Goal: Task Accomplishment & Management: Manage account settings

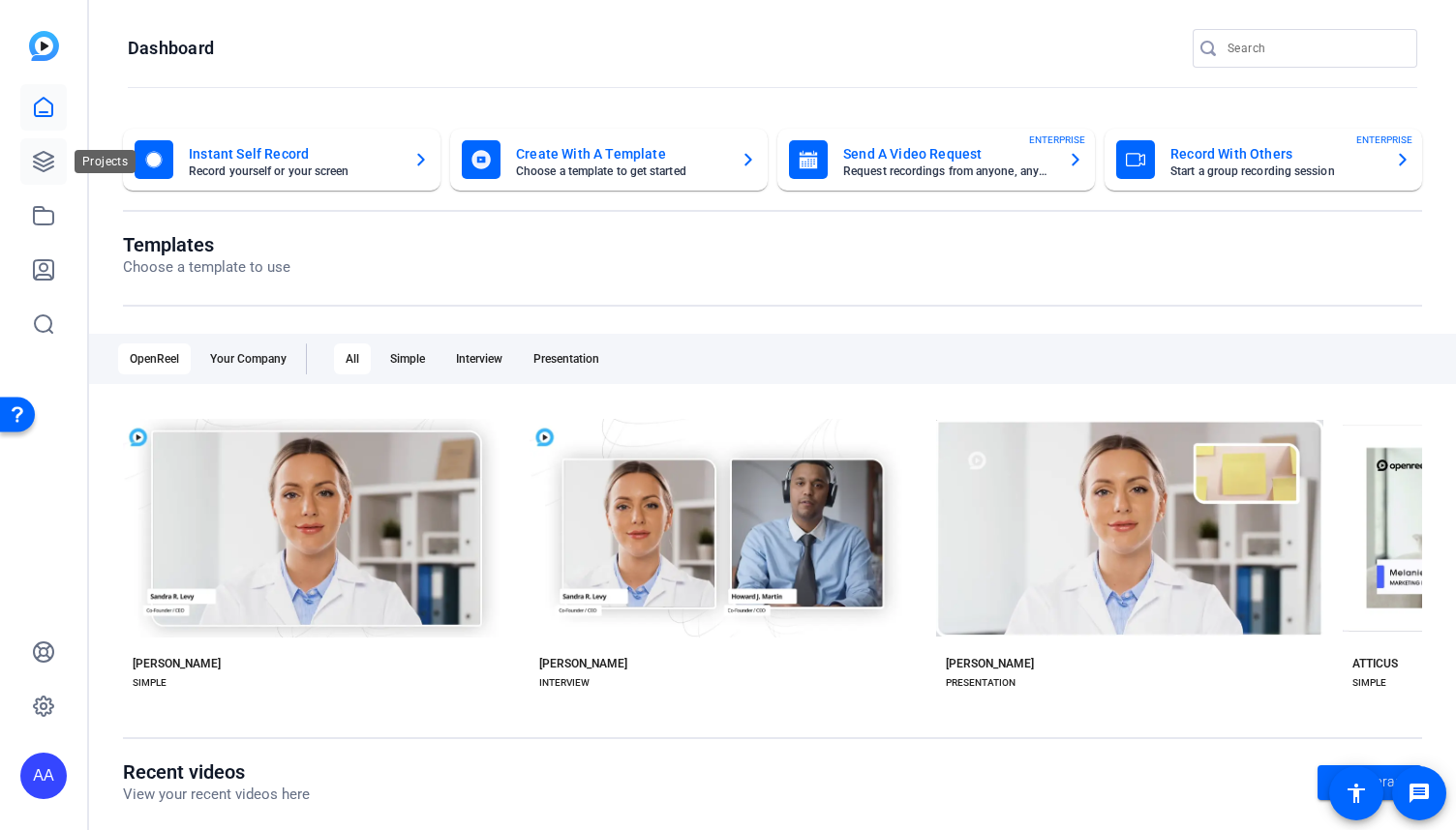
click at [48, 170] on icon at bounding box center [44, 161] width 23 height 23
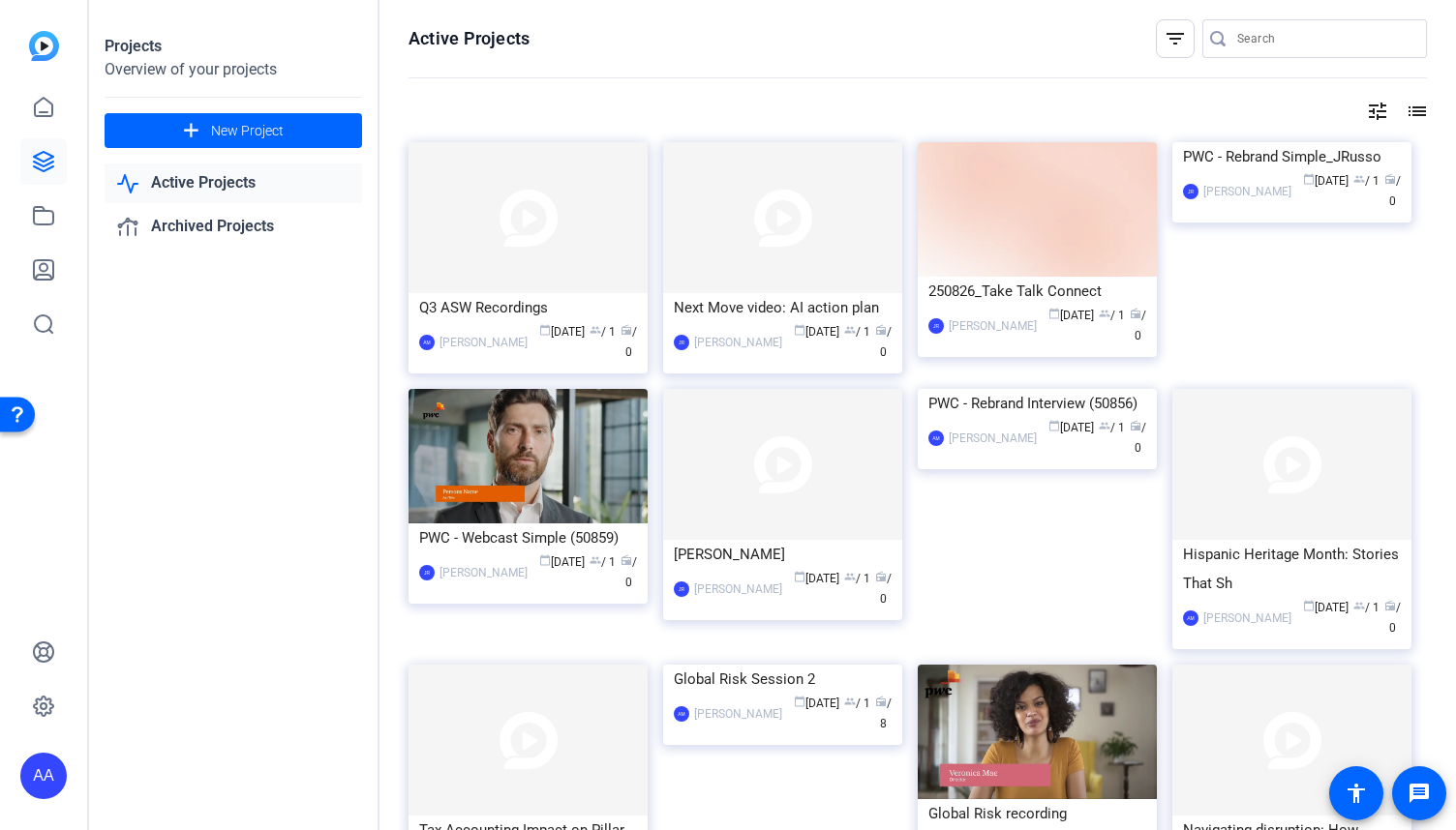
click at [1161, 51] on div "filter_list" at bounding box center [1175, 39] width 39 height 39
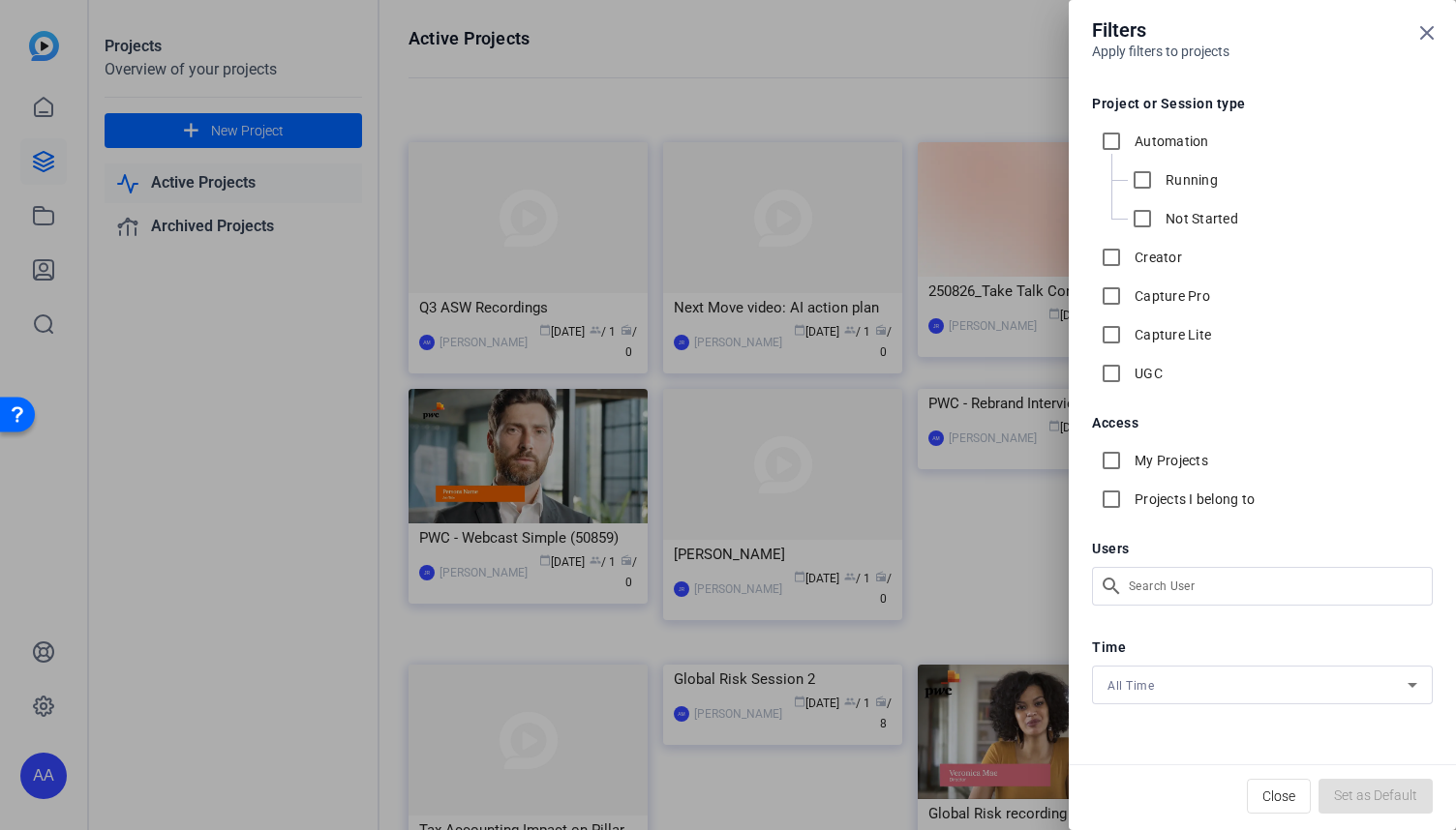
click at [1148, 460] on label "My Projects" at bounding box center [1169, 461] width 77 height 20
click at [1131, 460] on input "My Projects" at bounding box center [1111, 461] width 39 height 39
checkbox input "true"
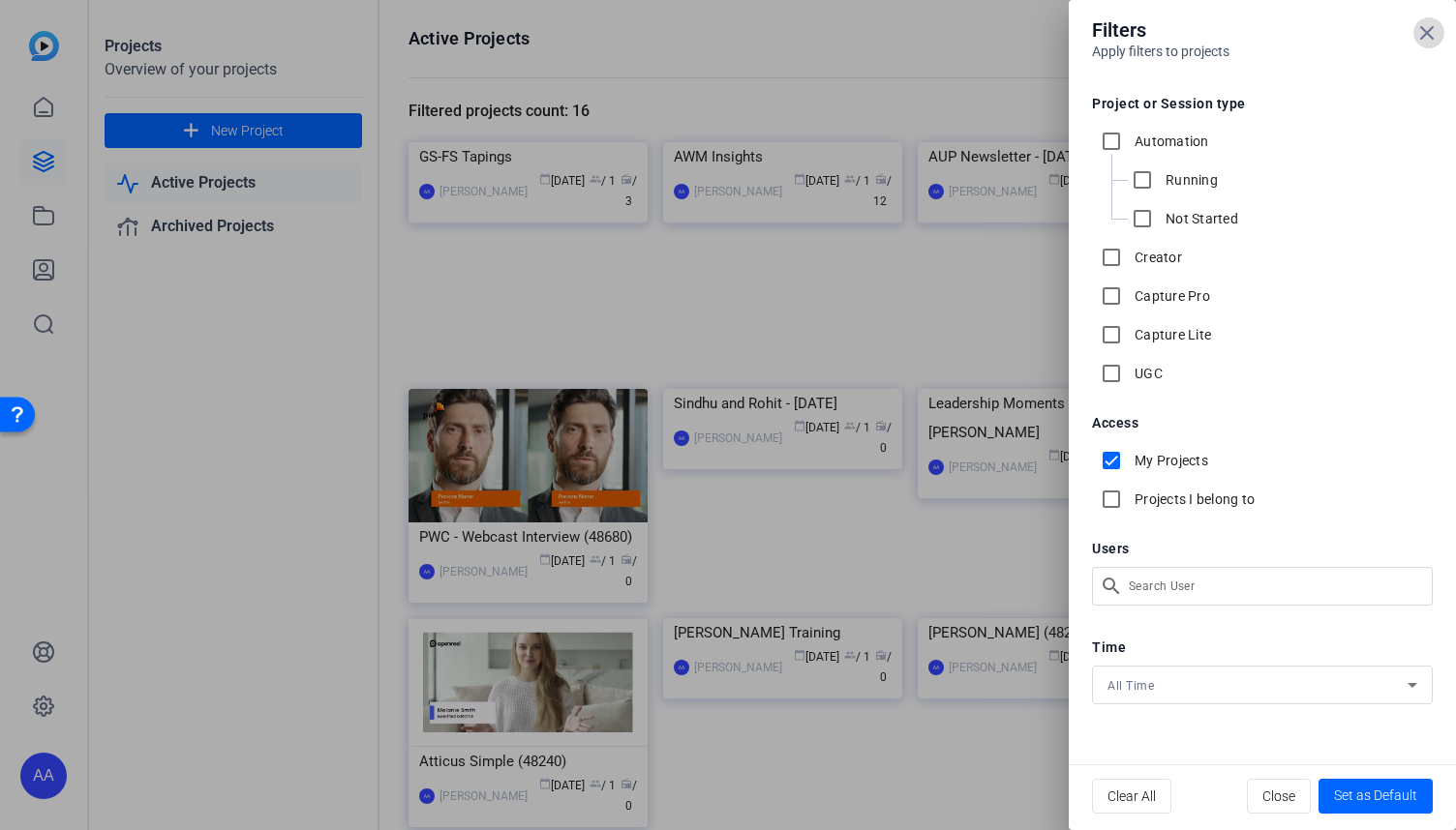
click at [1429, 45] on span at bounding box center [1428, 32] width 46 height 46
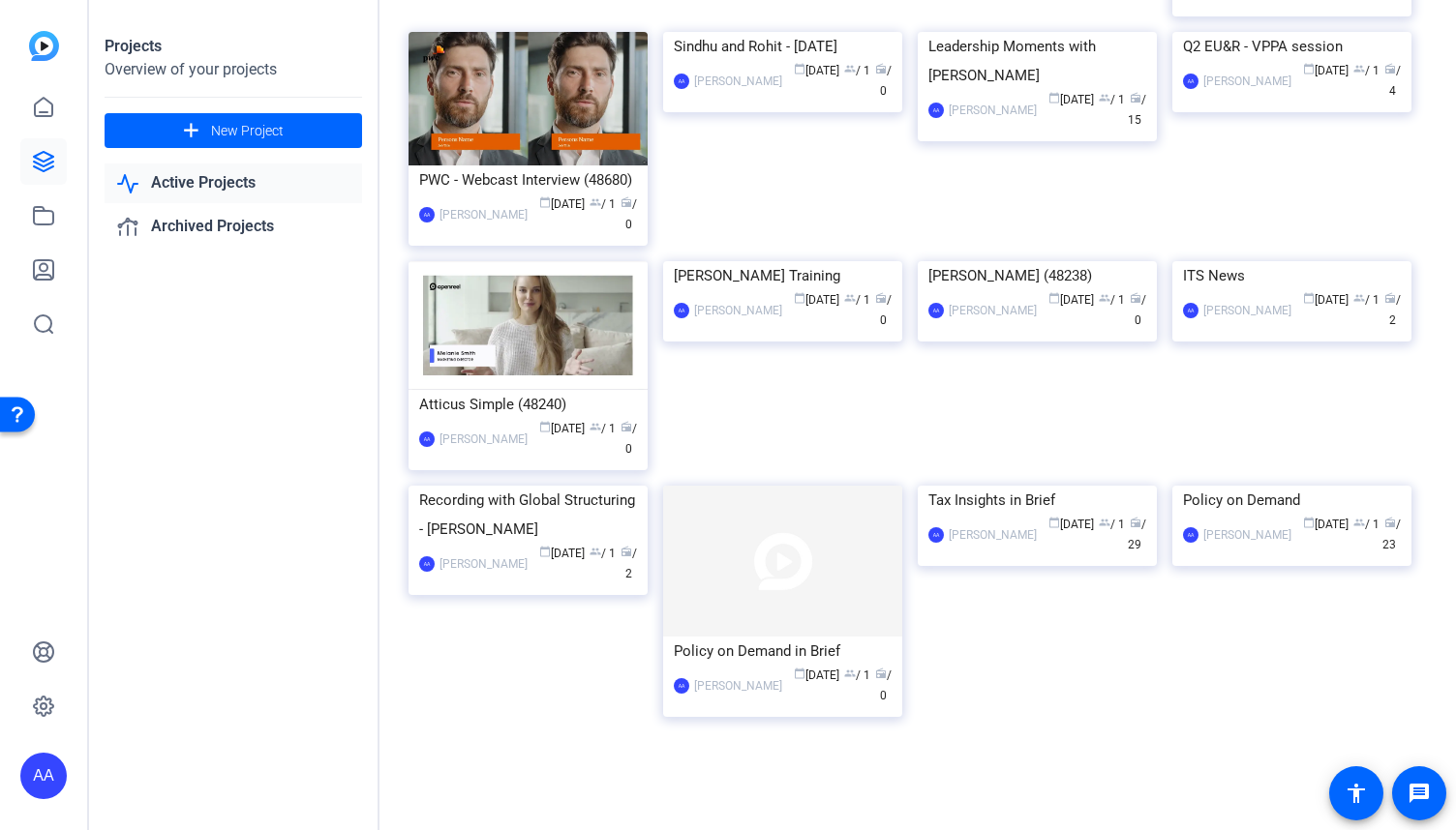
scroll to position [395, 0]
click at [1079, 515] on div "Tax Insights in Brief" at bounding box center [1037, 500] width 217 height 29
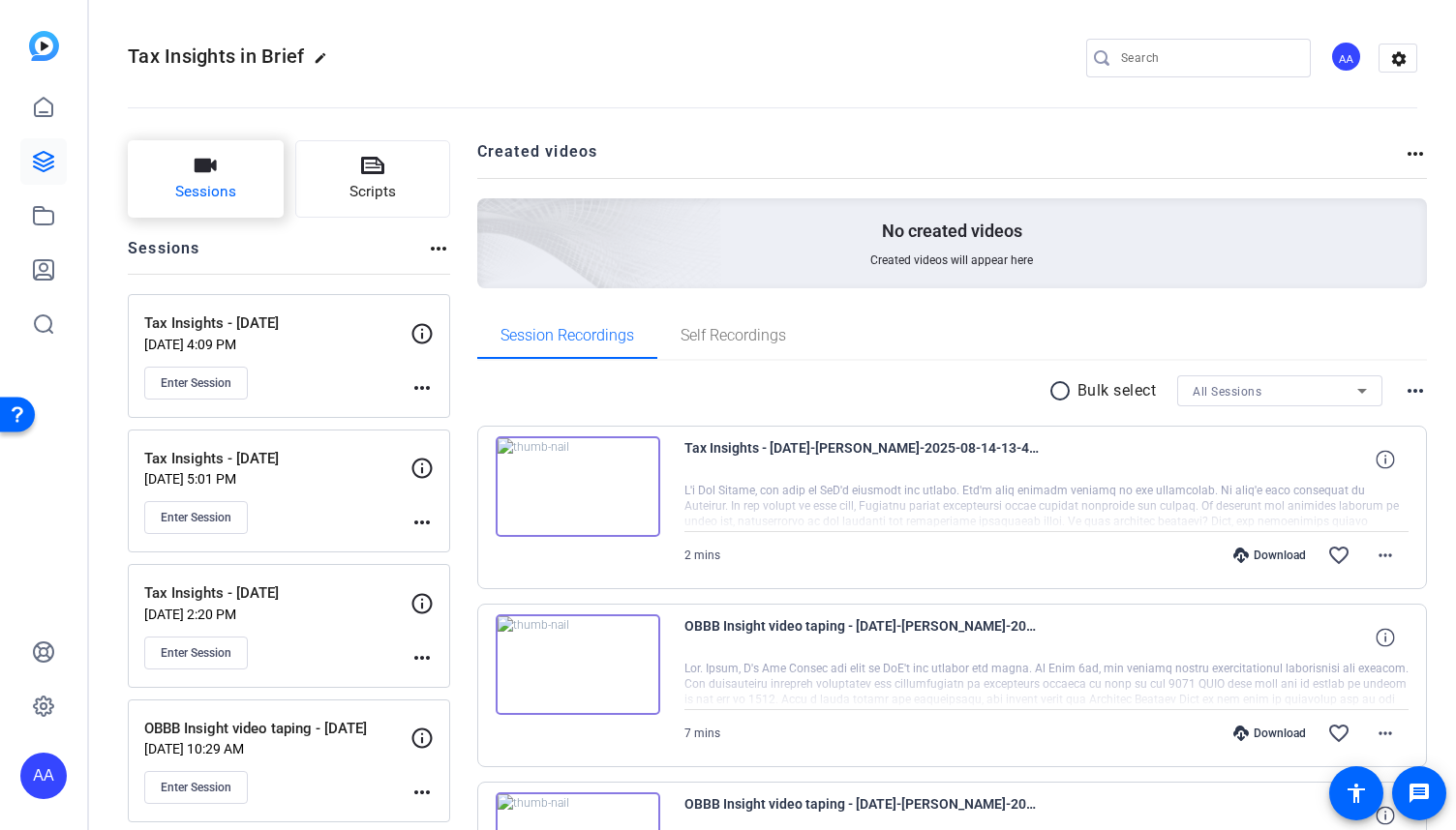
click at [222, 195] on span "Sessions" at bounding box center [206, 192] width 61 height 23
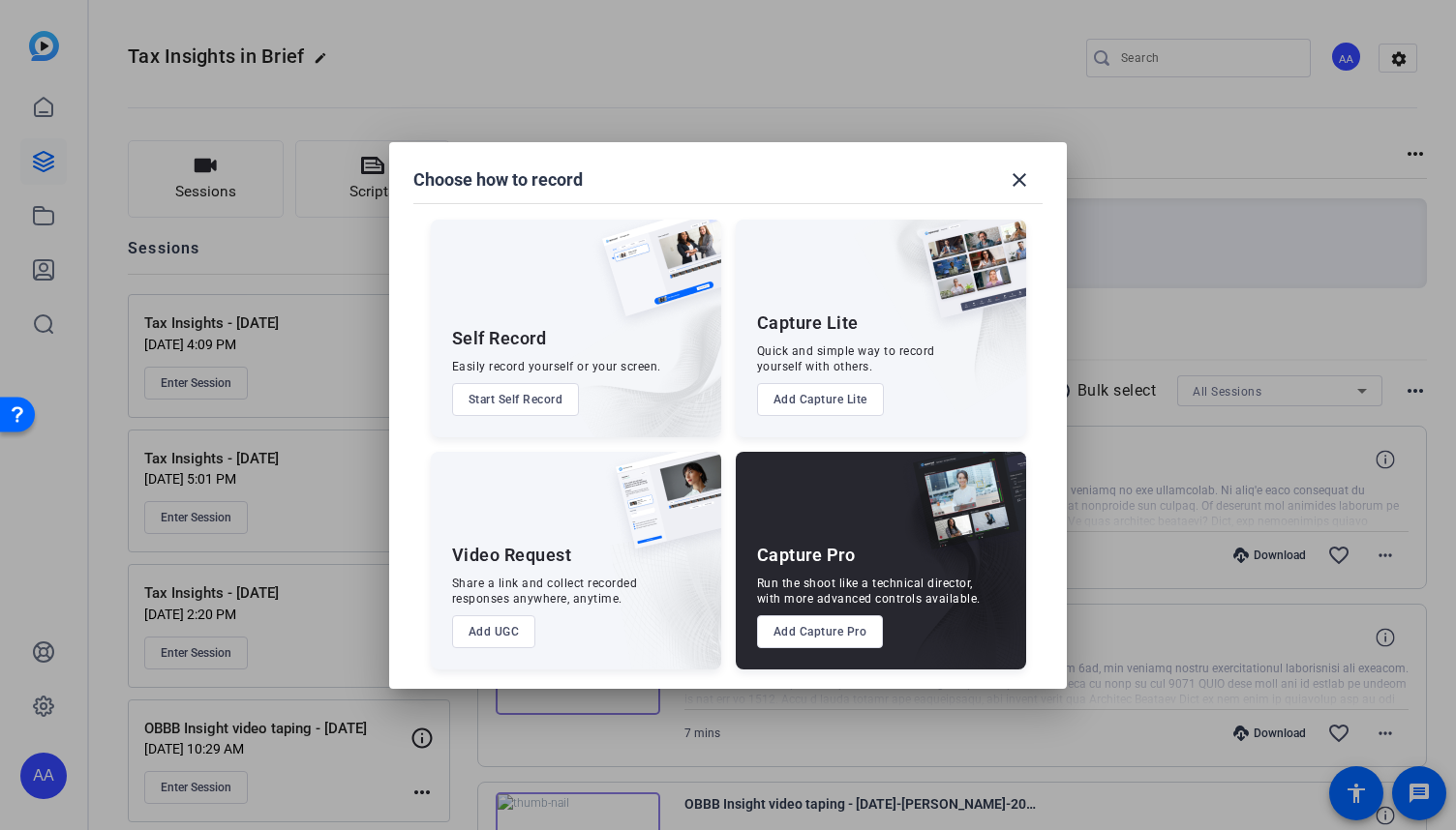
click at [838, 639] on button "Add Capture Pro" at bounding box center [821, 632] width 127 height 33
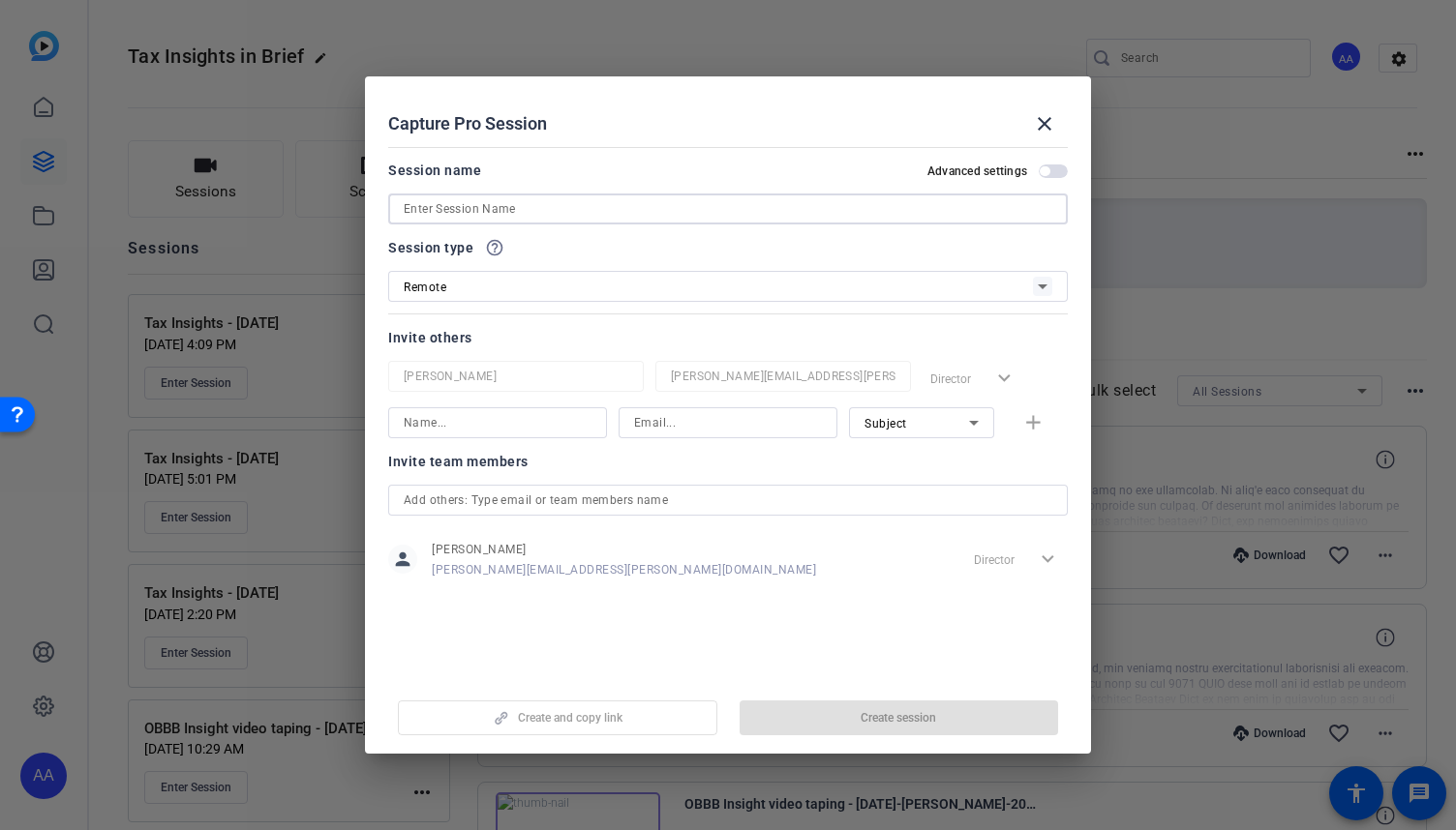
click at [714, 210] on input at bounding box center [728, 209] width 648 height 23
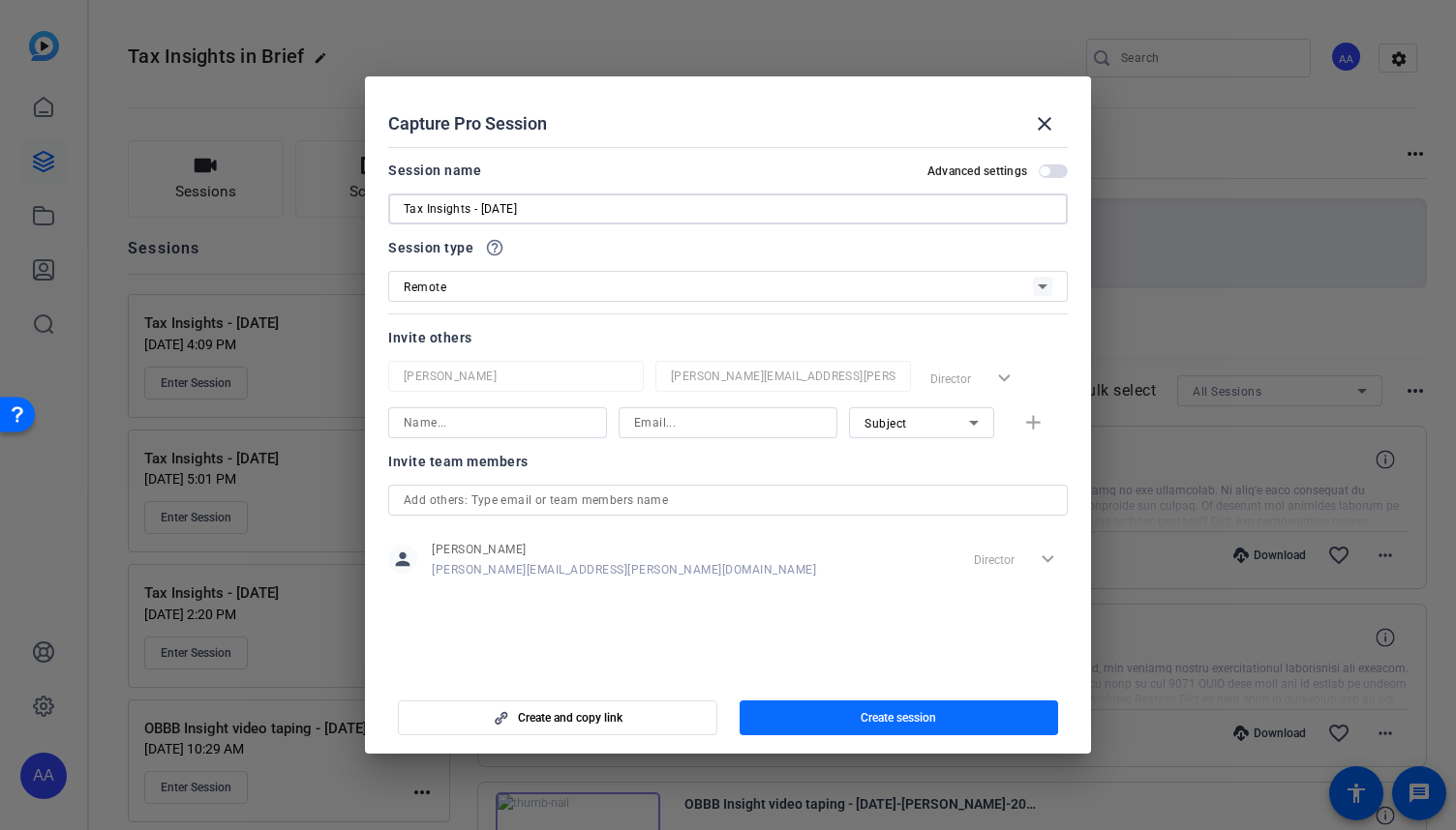
type input "Tax Insights - [DATE]"
click at [810, 713] on span "button" at bounding box center [899, 717] width 319 height 46
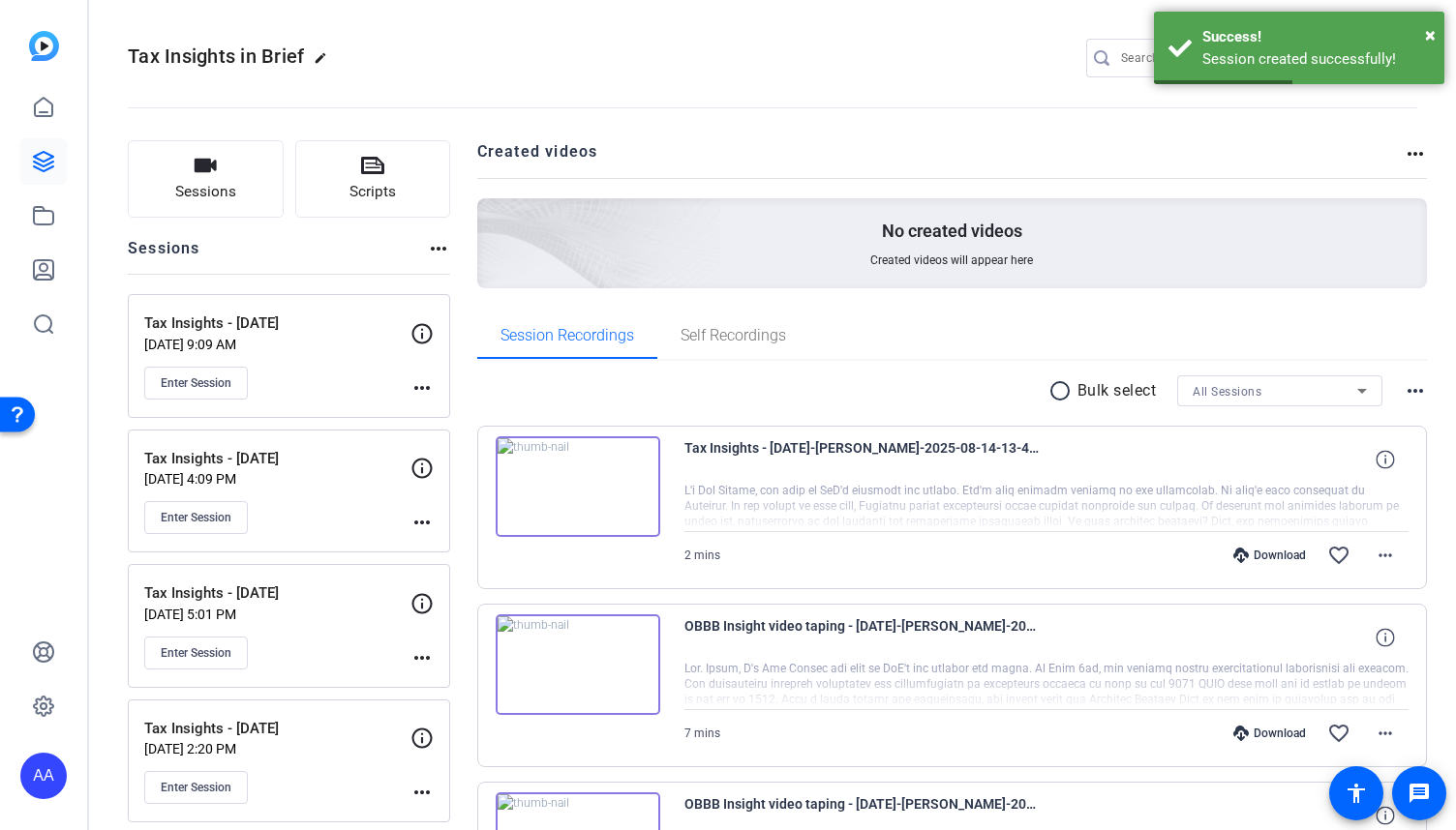
click at [422, 392] on mat-icon "more_horiz" at bounding box center [422, 389] width 23 height 23
click at [455, 418] on span "Edit Session" at bounding box center [470, 415] width 88 height 23
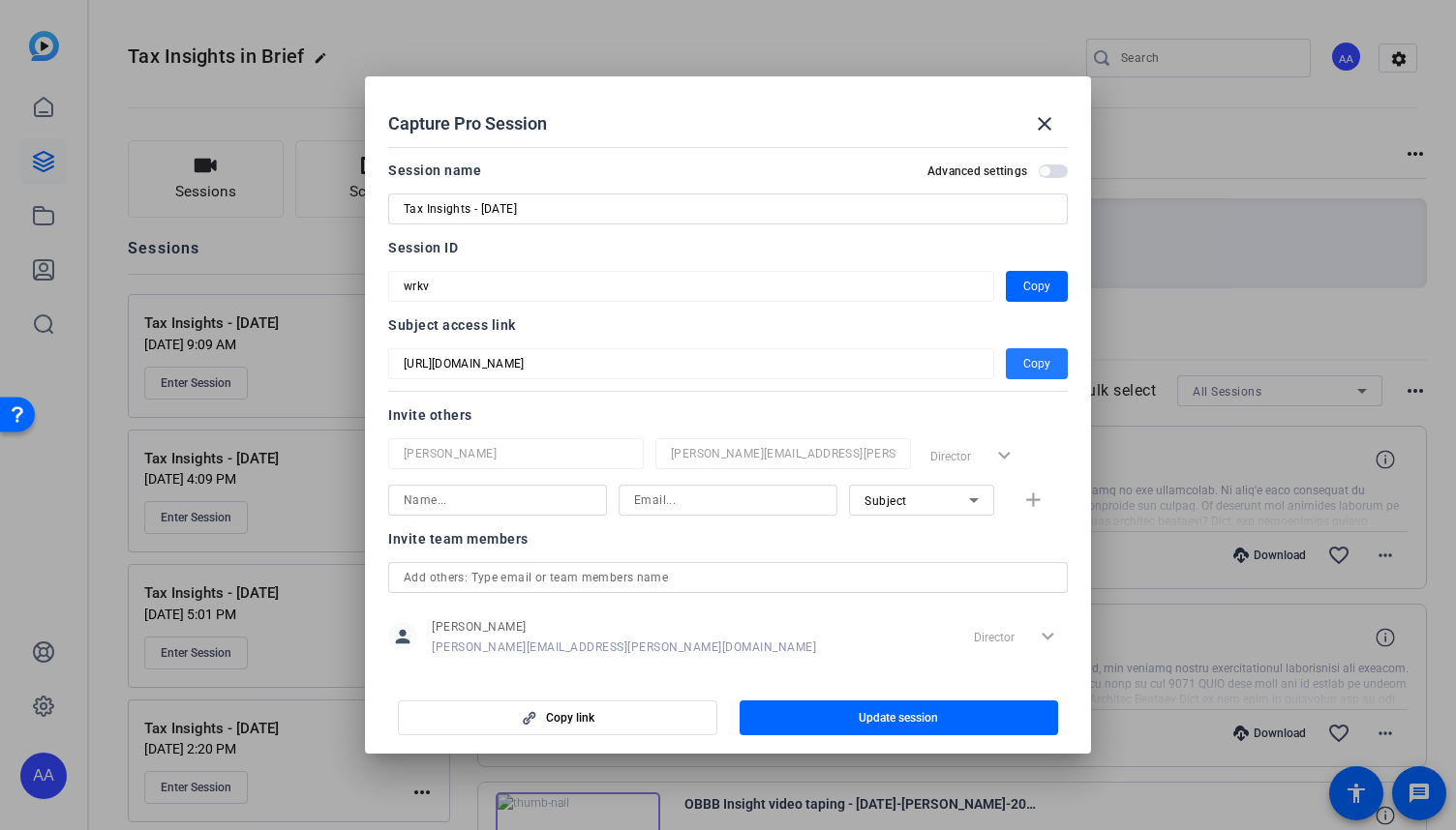
click at [1027, 368] on span "Copy" at bounding box center [1037, 364] width 27 height 23
click at [1047, 124] on mat-icon "close" at bounding box center [1045, 124] width 23 height 23
